Goal: Task Accomplishment & Management: Manage account settings

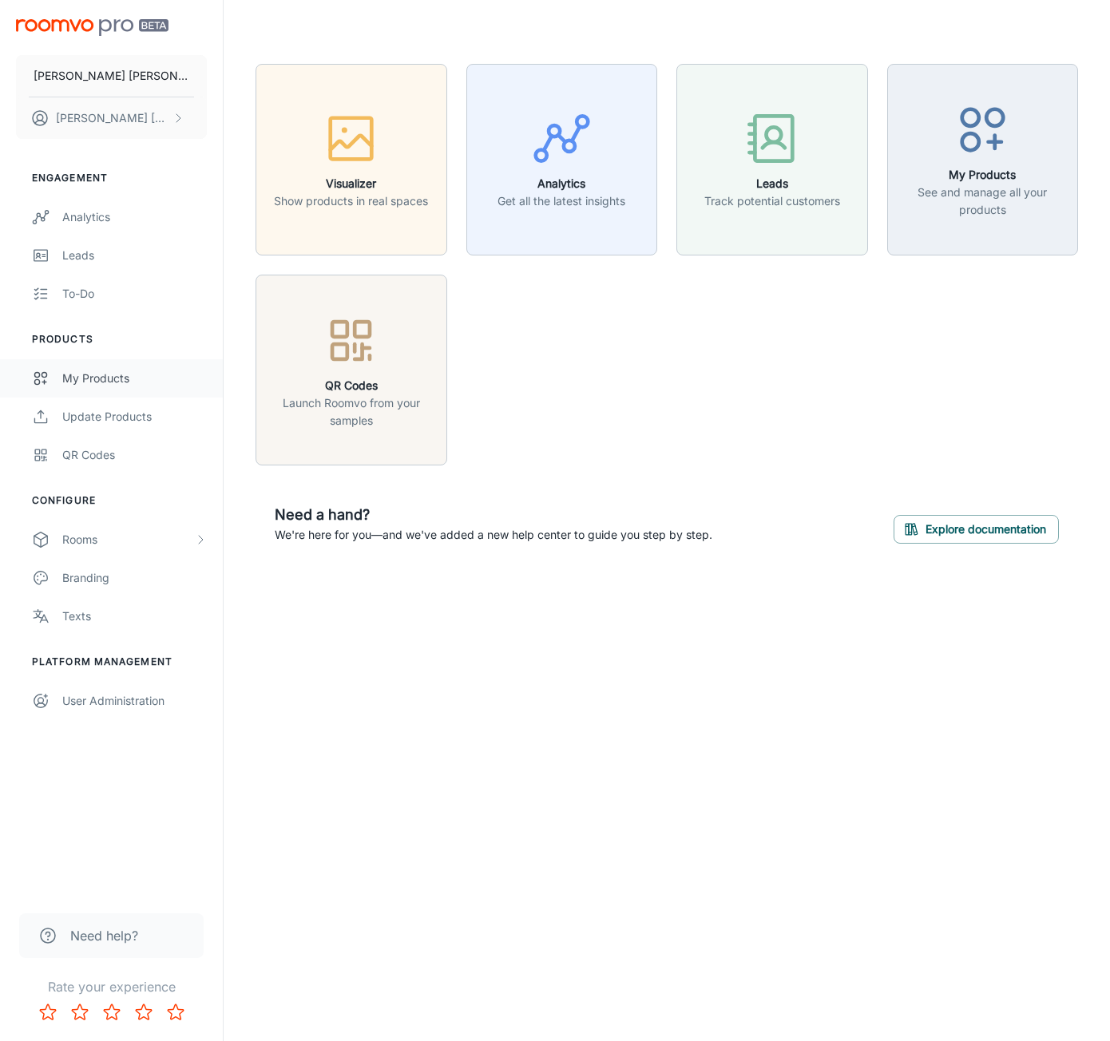
click at [82, 381] on div "My Products" at bounding box center [134, 379] width 144 height 18
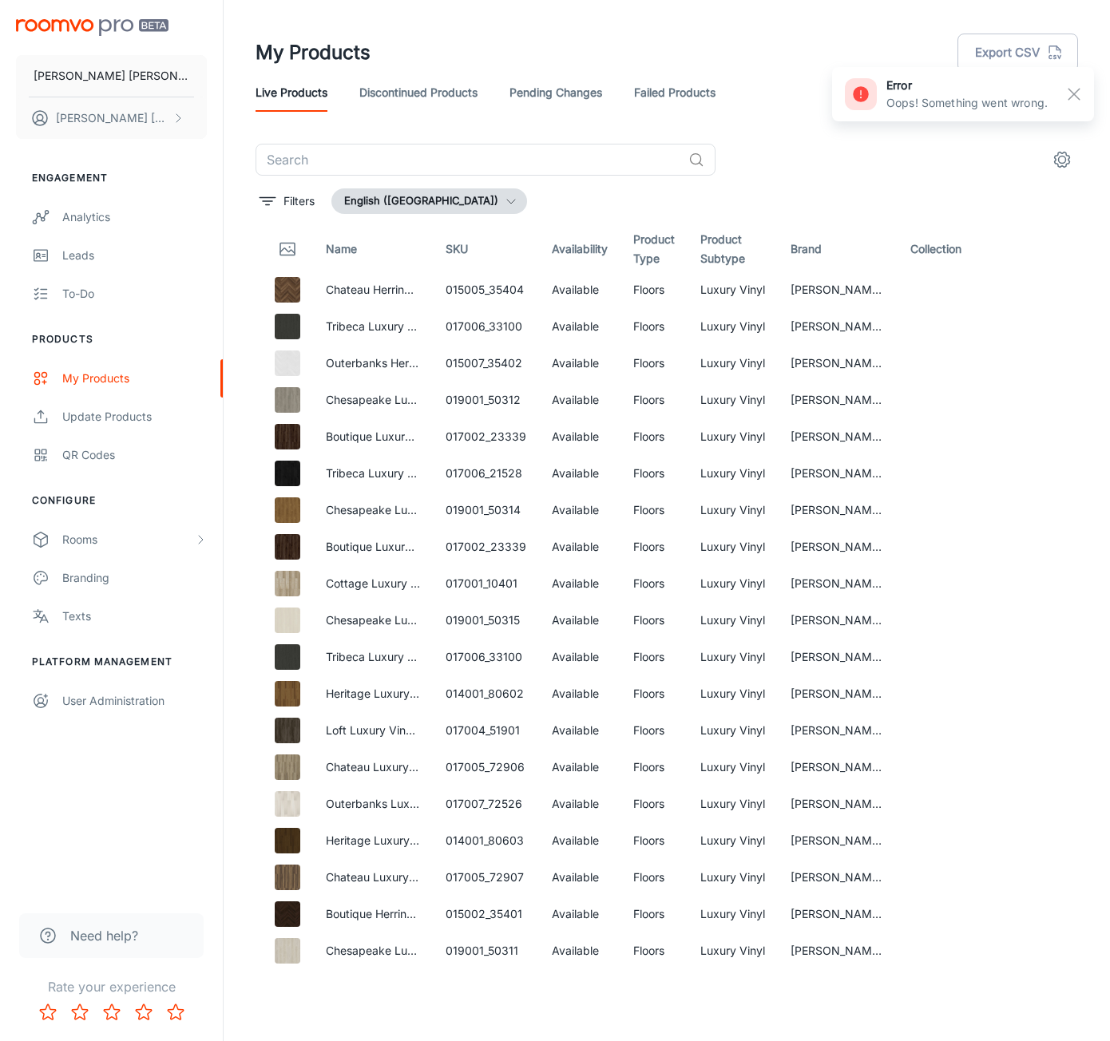
click at [789, 61] on div "My Products Export CSV" at bounding box center [666, 53] width 822 height 42
click at [501, 152] on input "text" at bounding box center [468, 160] width 426 height 32
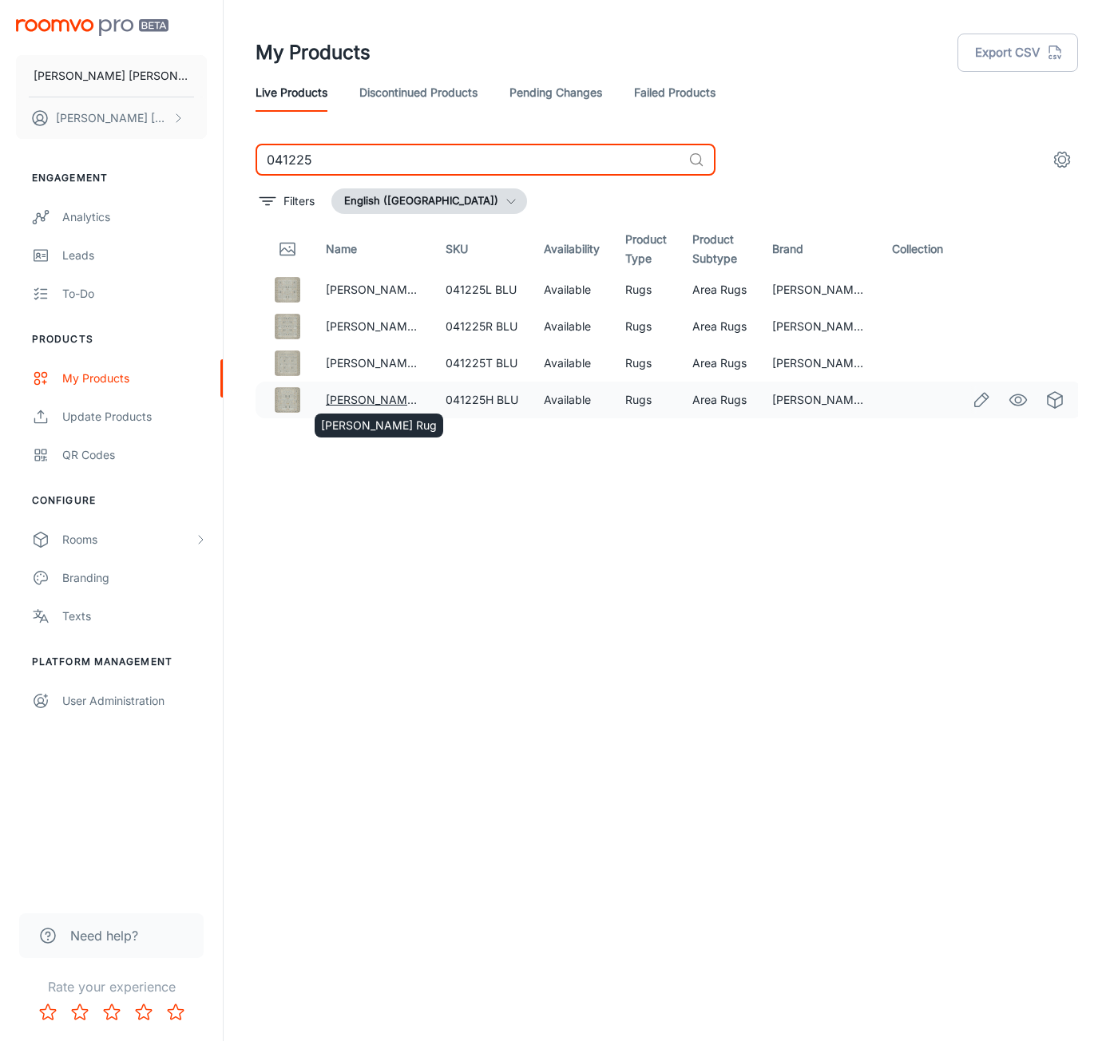
type input "041225"
click at [363, 397] on link "[PERSON_NAME] Rug" at bounding box center [384, 400] width 116 height 14
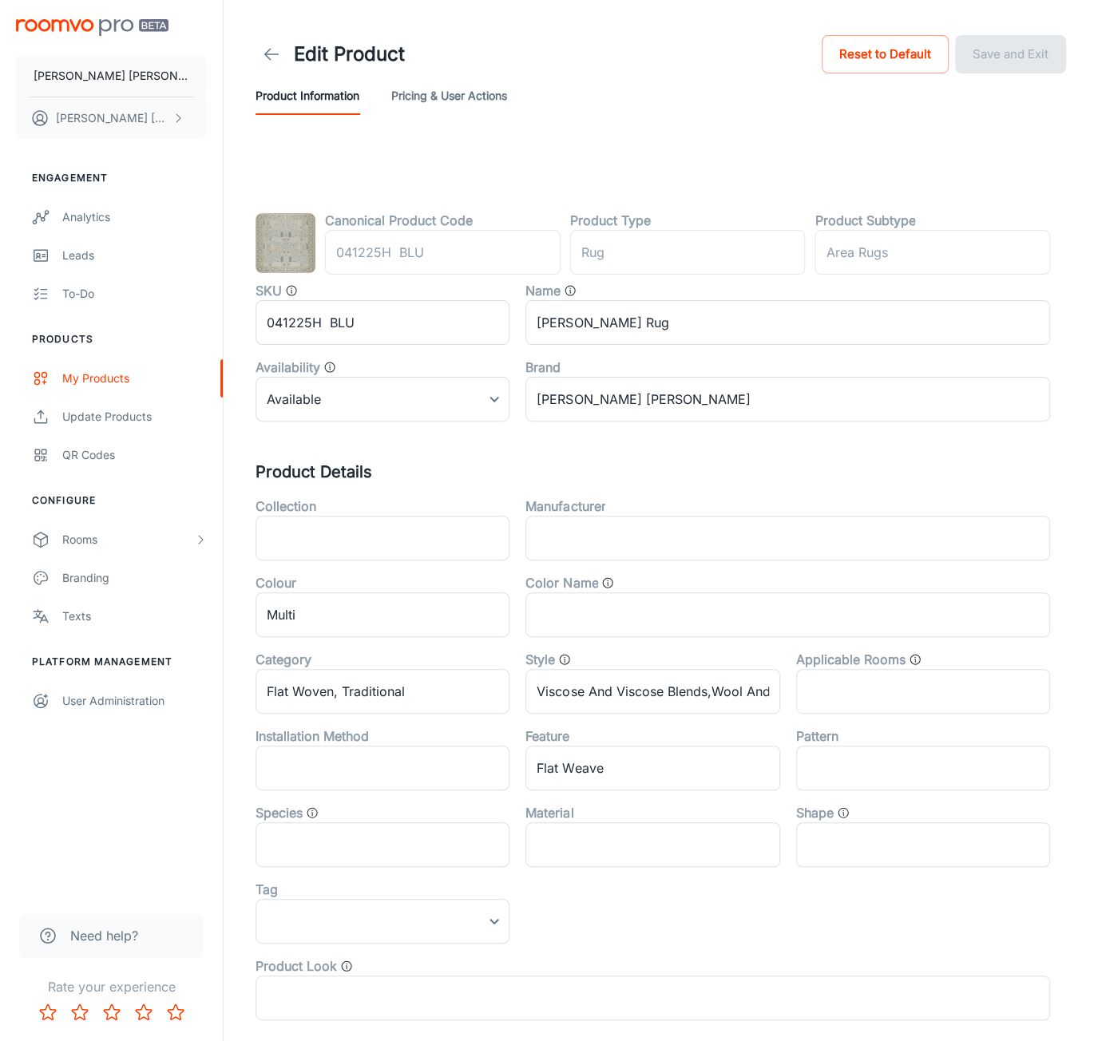
click at [300, 252] on img at bounding box center [285, 243] width 60 height 60
click at [394, 164] on div "Canonical Product Code 041225H BLU ​ Product Type rug ​ Product Subtype Area Ru…" at bounding box center [660, 653] width 849 height 1012
click at [275, 60] on icon at bounding box center [271, 54] width 19 height 19
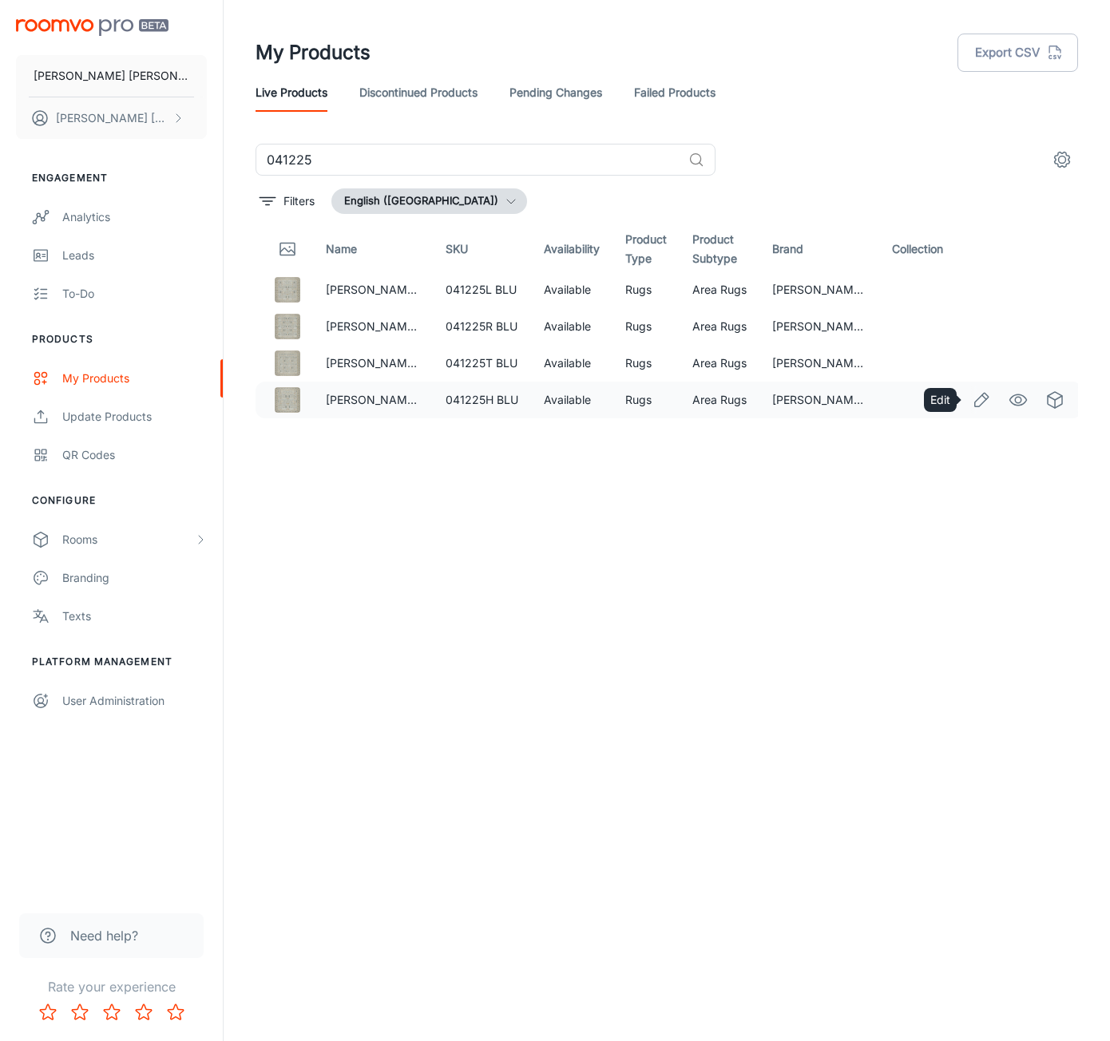
click at [976, 402] on icon "Edit" at bounding box center [980, 399] width 19 height 19
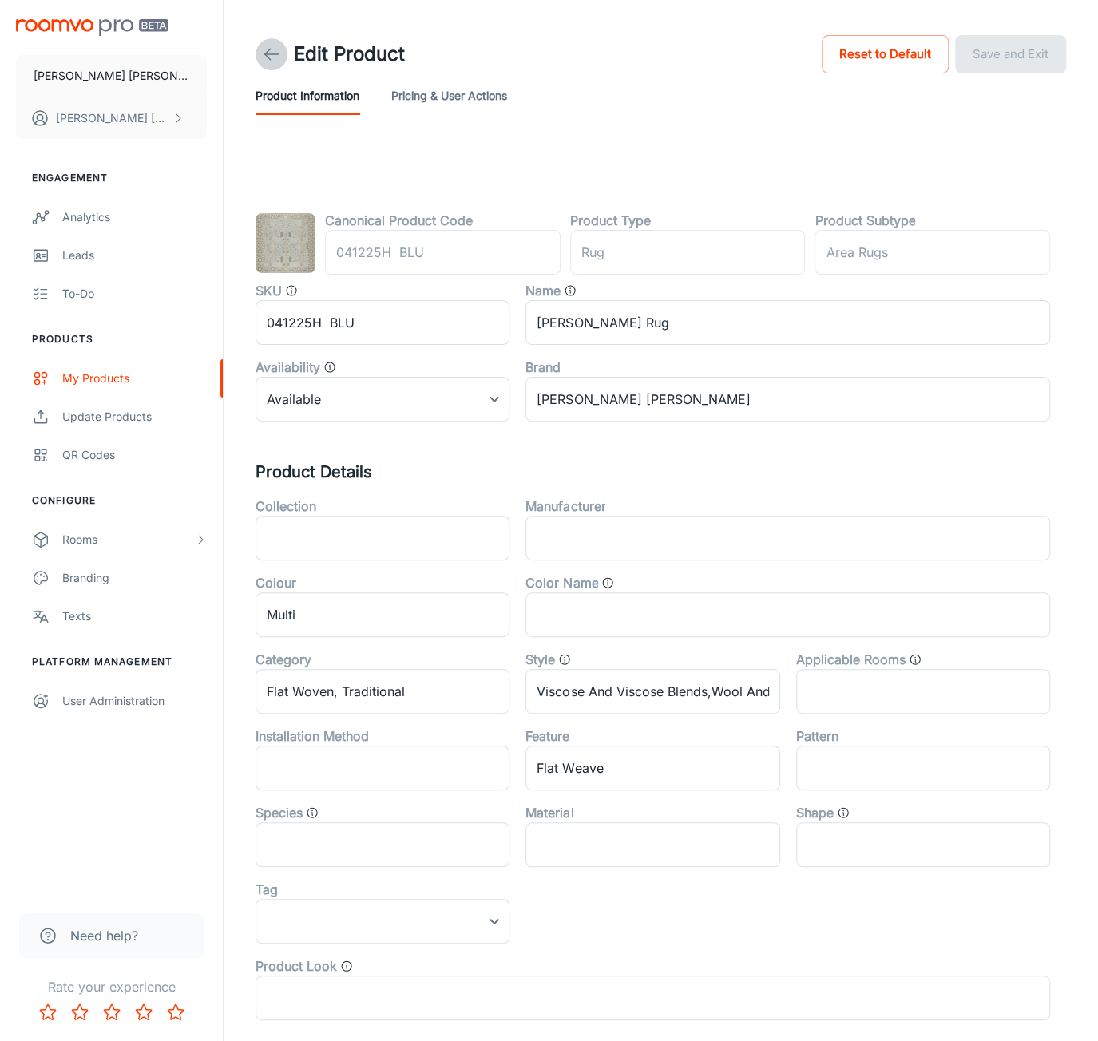
click at [270, 54] on line at bounding box center [272, 54] width 14 height 0
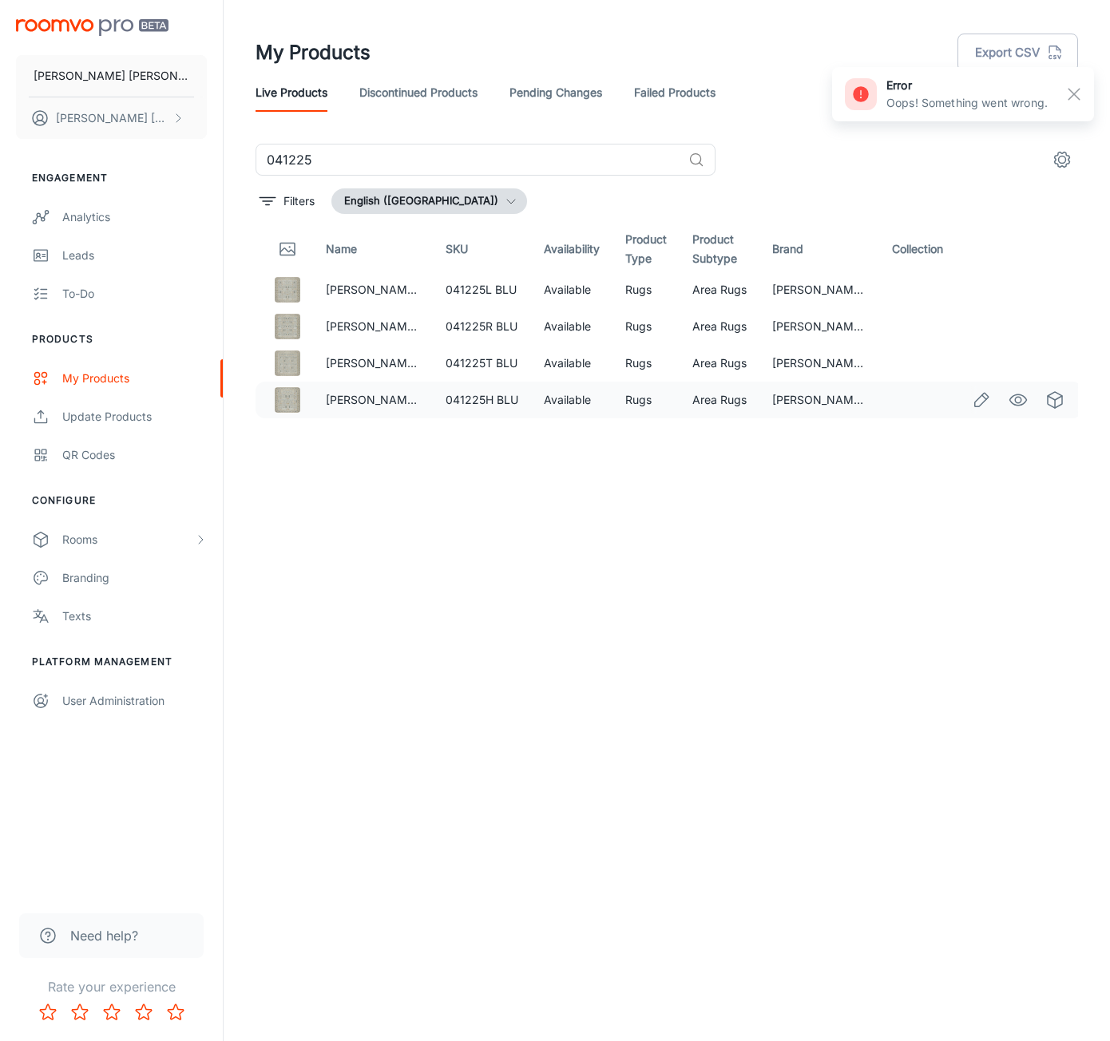
click at [297, 413] on td at bounding box center [283, 400] width 57 height 37
click at [281, 397] on img at bounding box center [288, 400] width 26 height 26
click at [1020, 397] on icon "See in Visualizer" at bounding box center [1017, 399] width 19 height 19
